Goal: Information Seeking & Learning: Learn about a topic

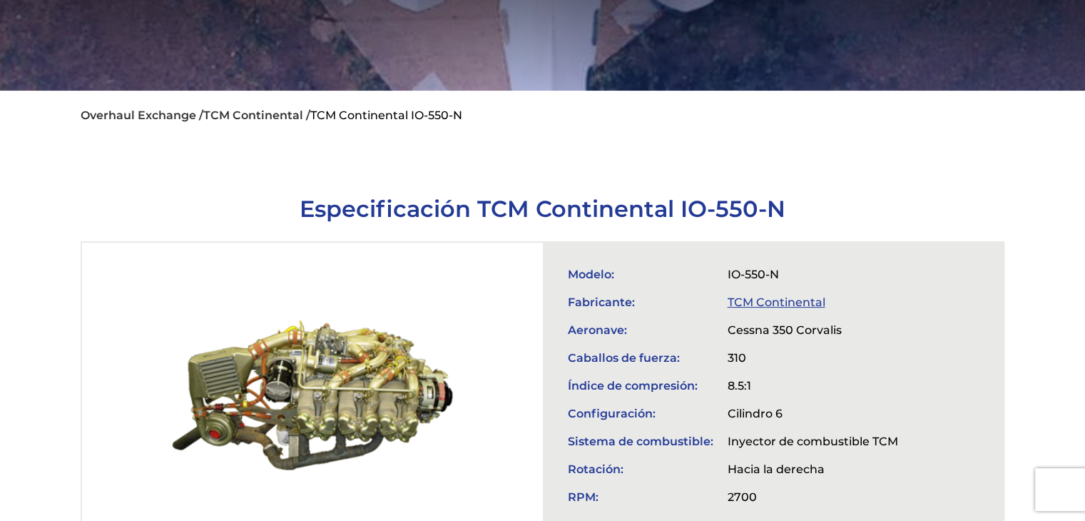
scroll to position [357, 0]
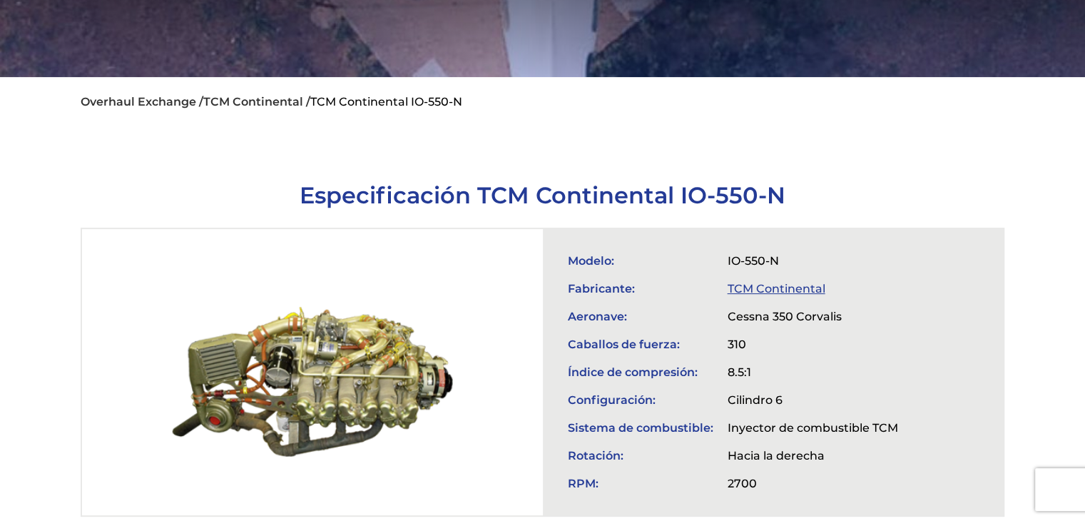
click at [762, 282] on link "TCM Continental" at bounding box center [777, 289] width 98 height 14
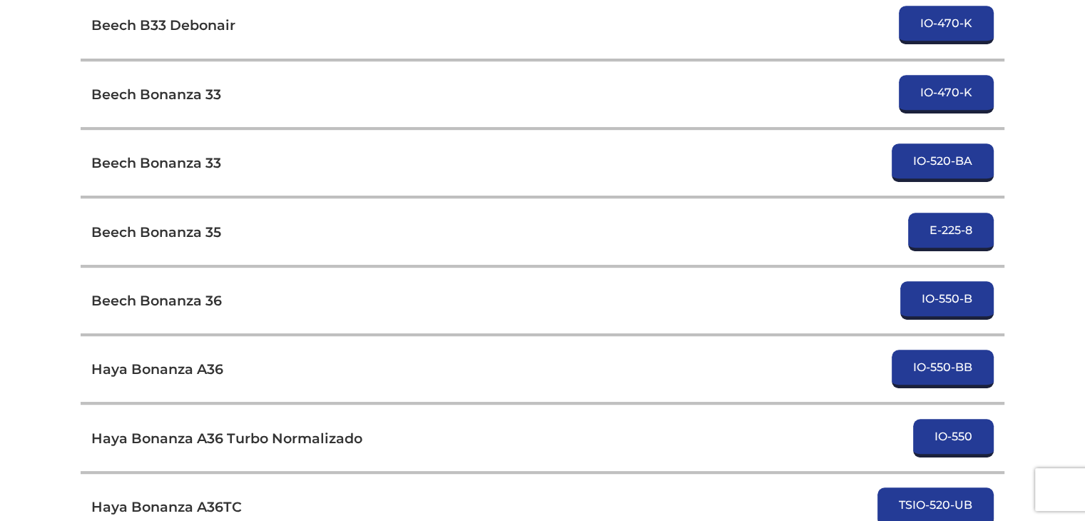
scroll to position [927, 0]
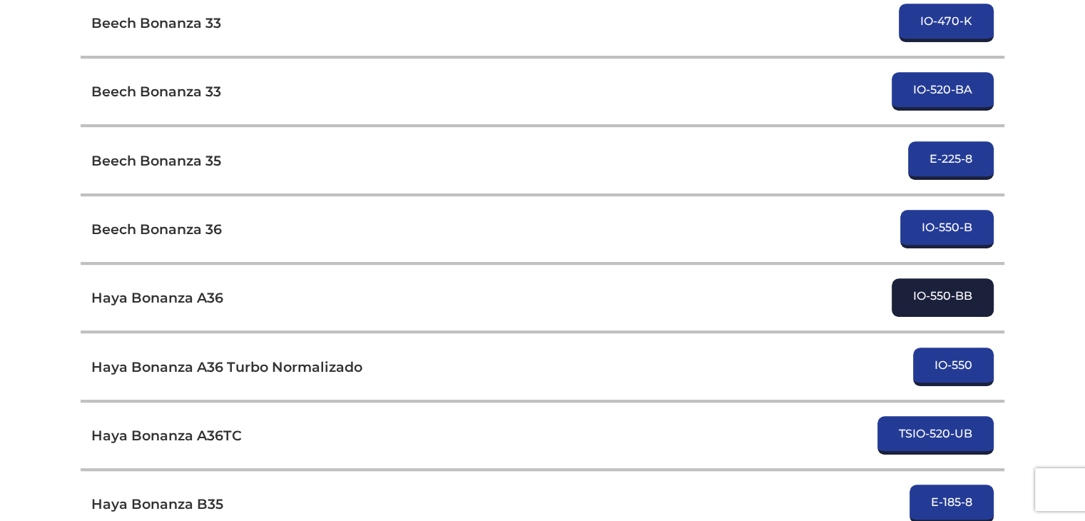
click at [964, 287] on link "IO-550-BB" at bounding box center [943, 297] width 102 height 39
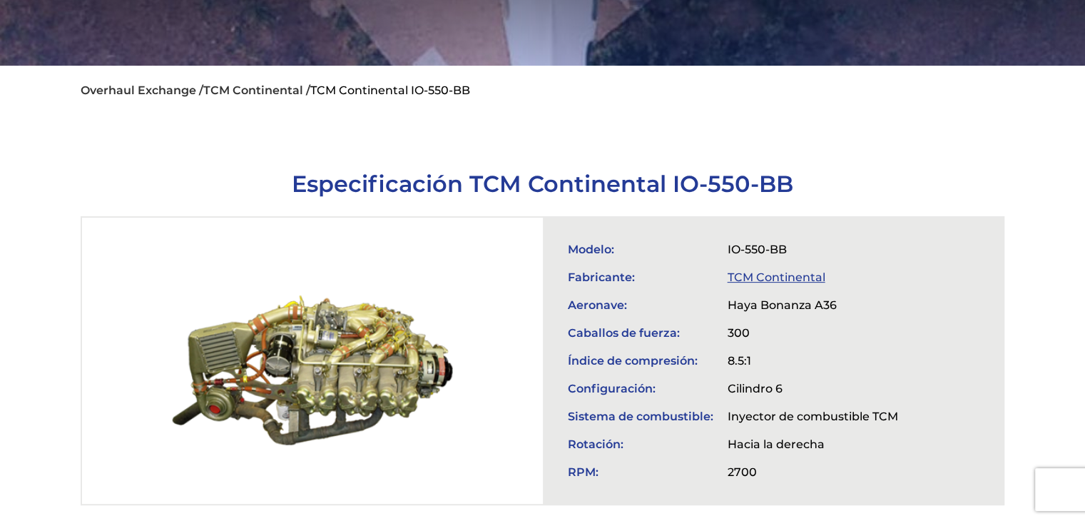
scroll to position [499, 0]
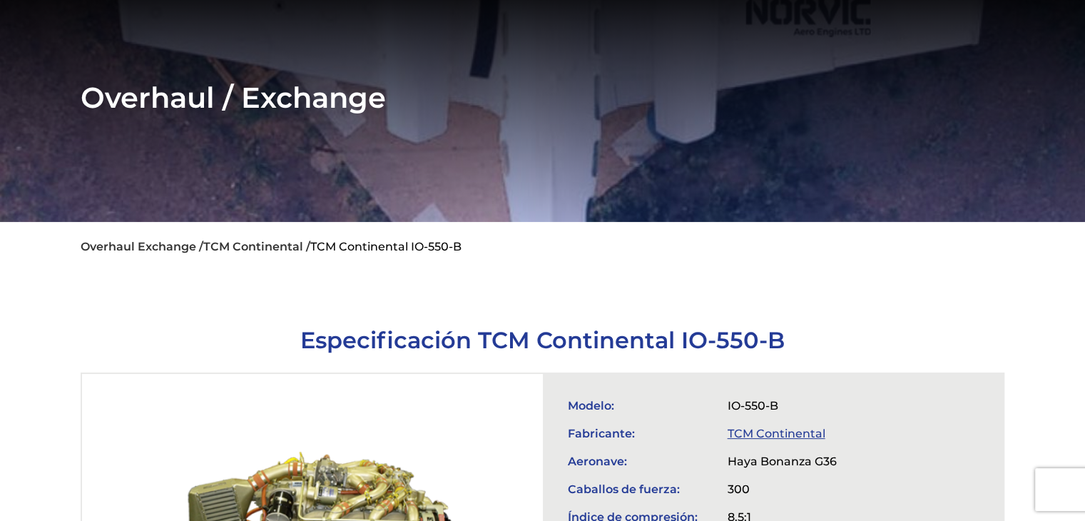
scroll to position [357, 0]
